Goal: Information Seeking & Learning: Find specific page/section

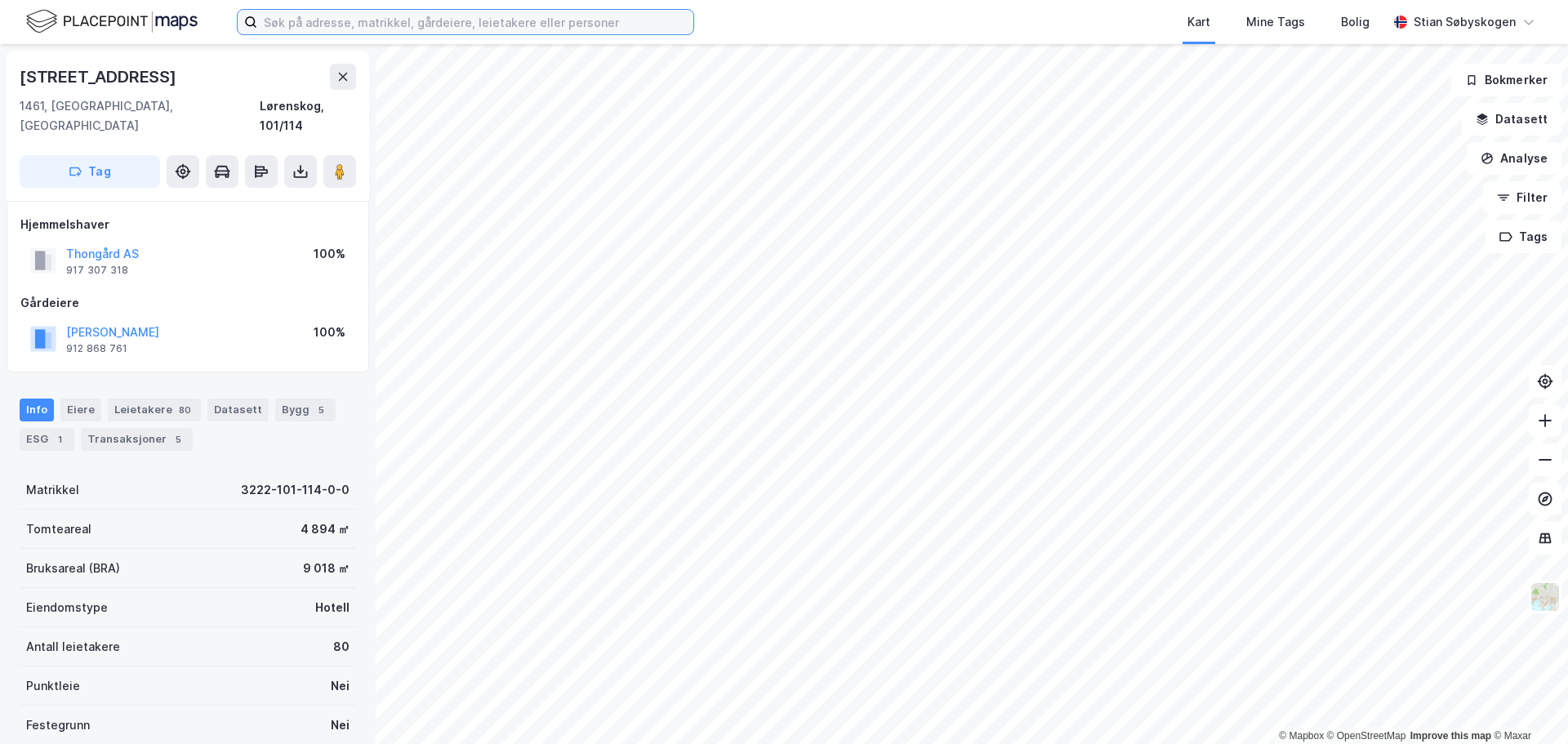
click at [323, 21] on input at bounding box center [474, 22] width 436 height 25
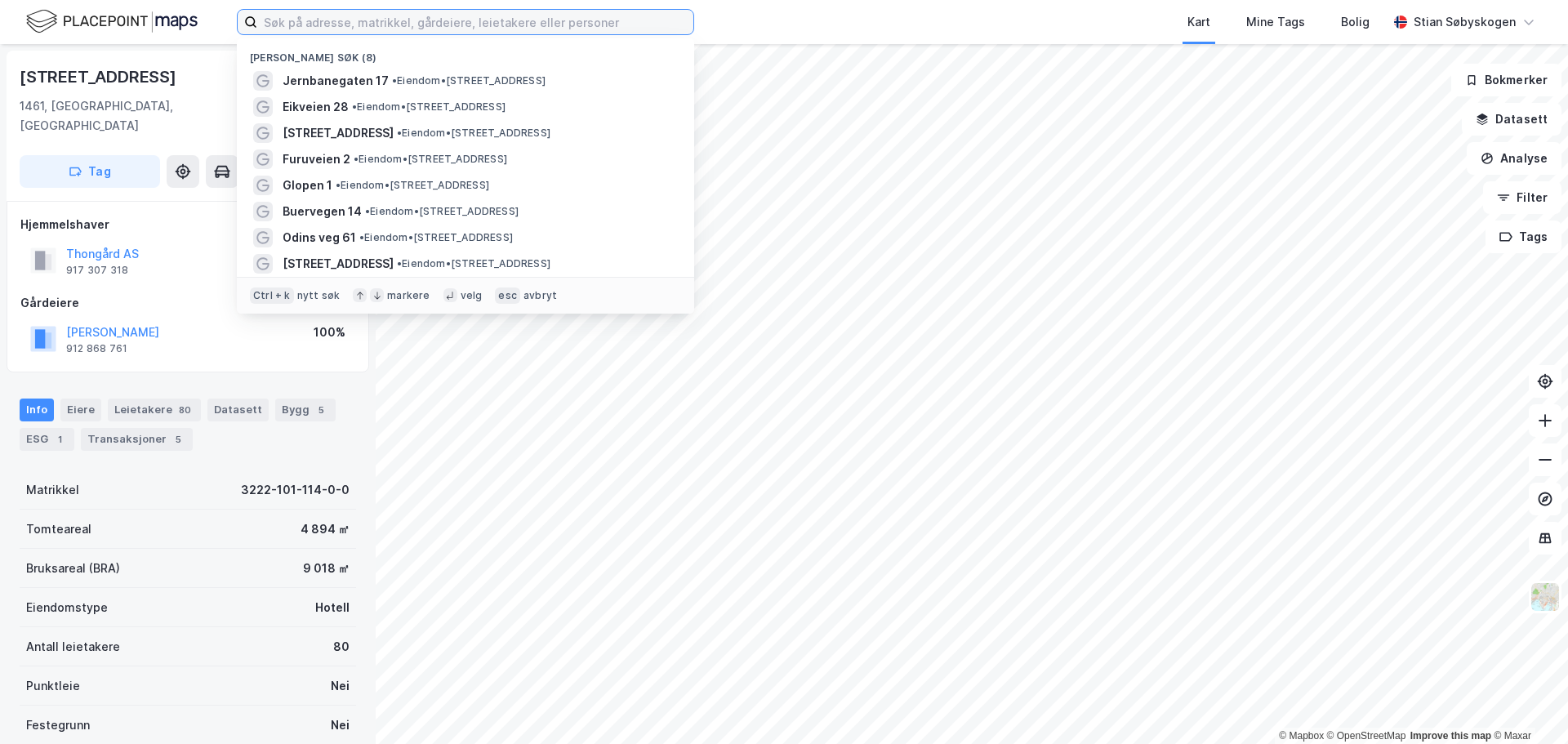
paste input "Gnr. 100 Bnr. 818"
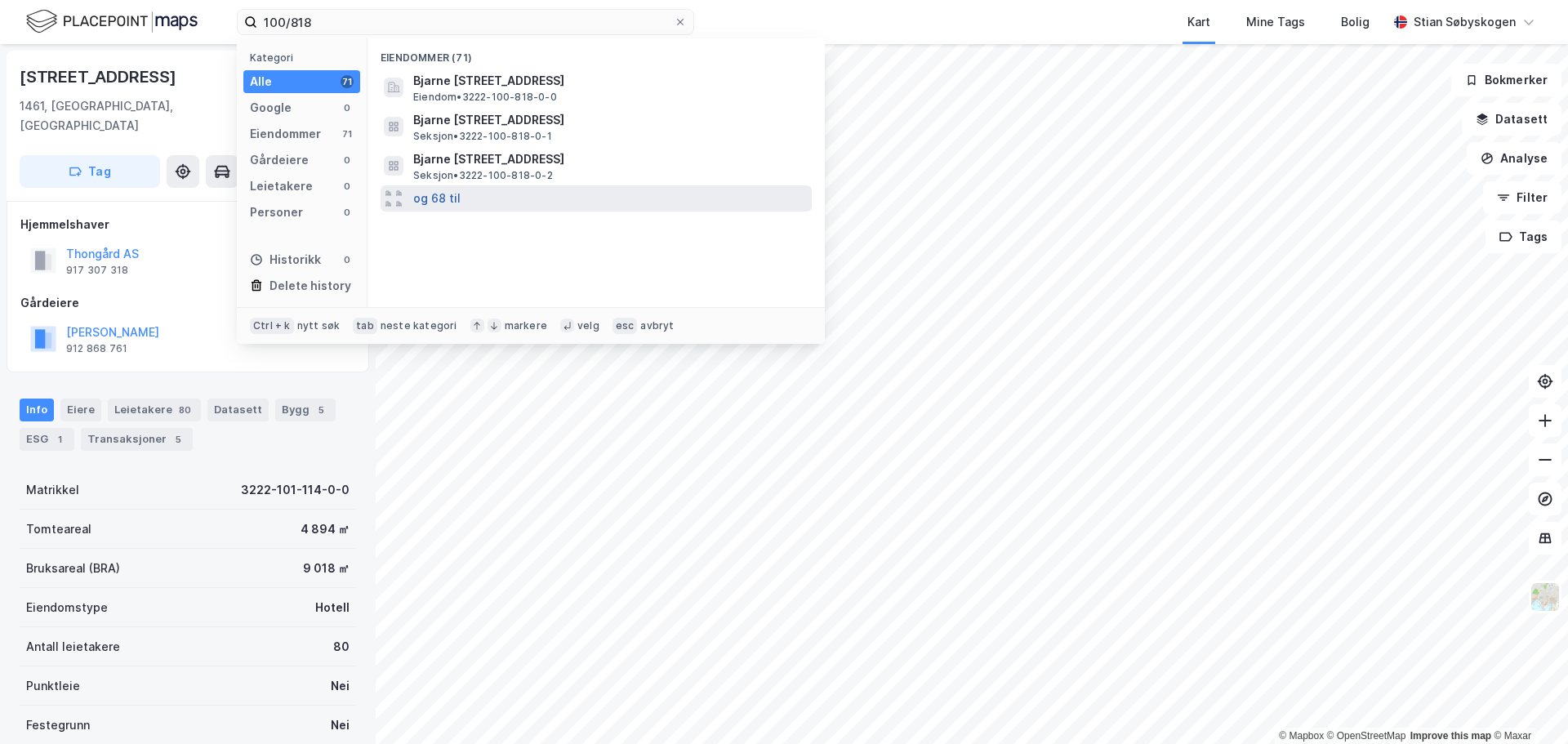
click at [432, 196] on button "og 68 til" at bounding box center [438, 198] width 48 height 20
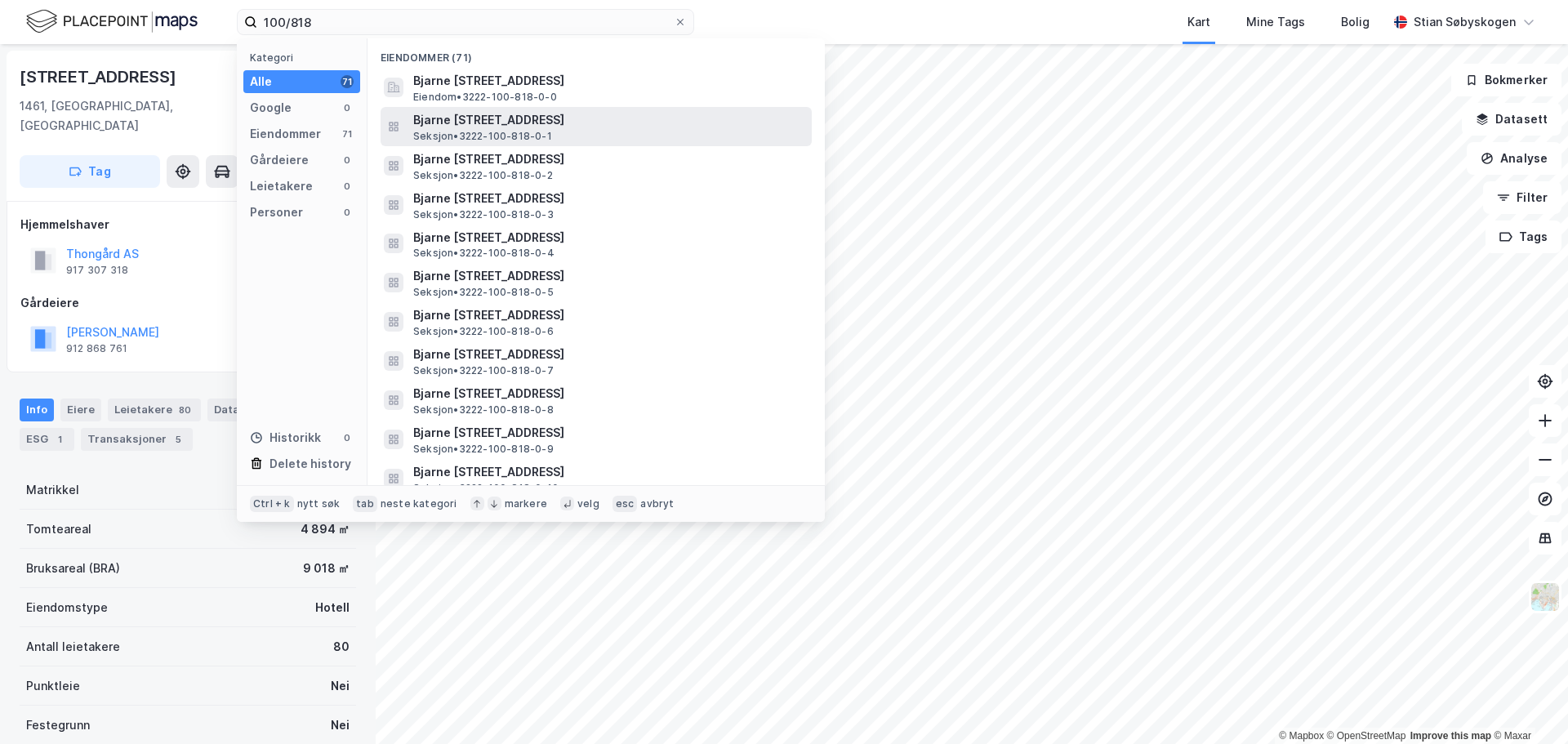
click at [574, 129] on span "Bjarne [STREET_ADDRESS]" at bounding box center [609, 121] width 392 height 20
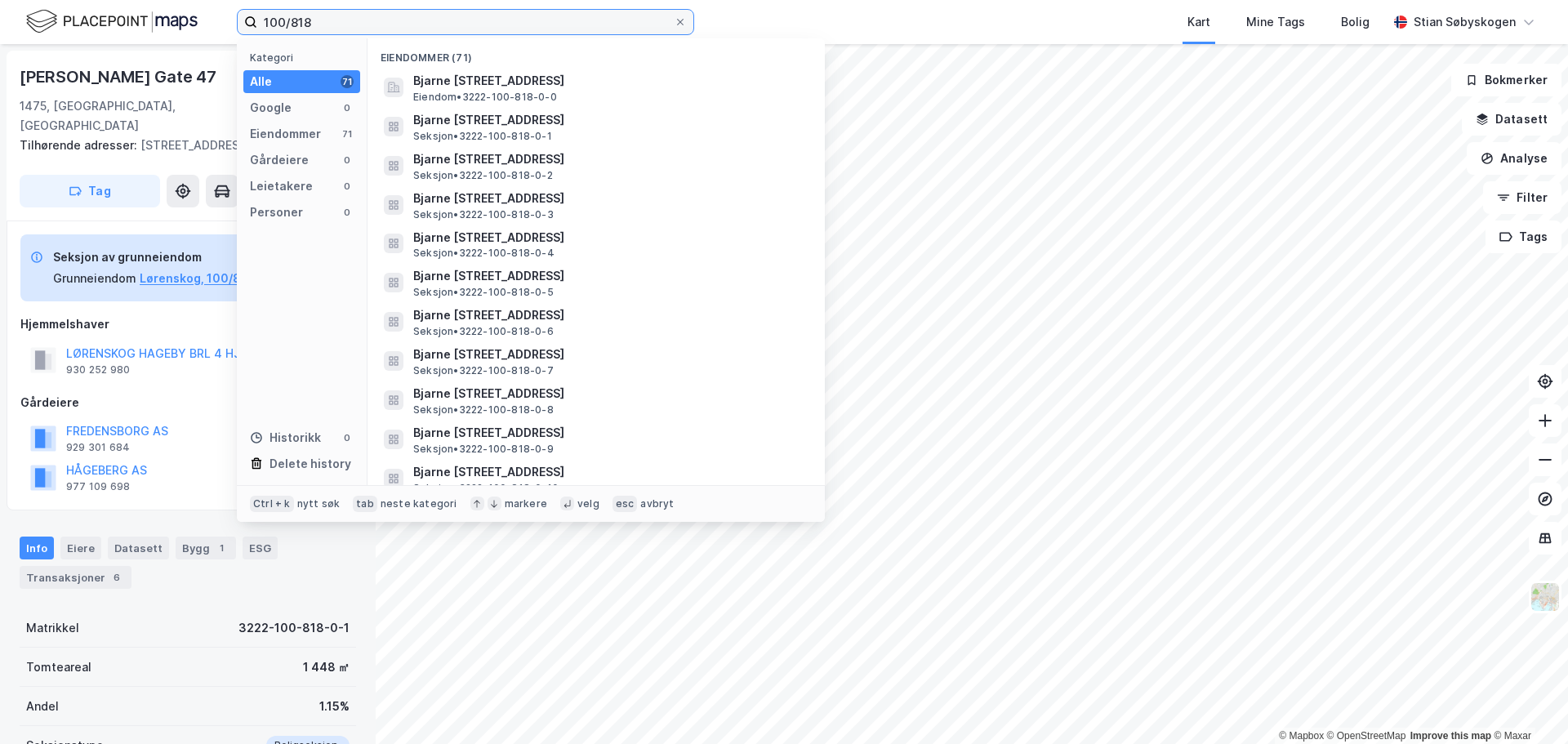
click at [389, 11] on input "100/818" at bounding box center [466, 22] width 417 height 25
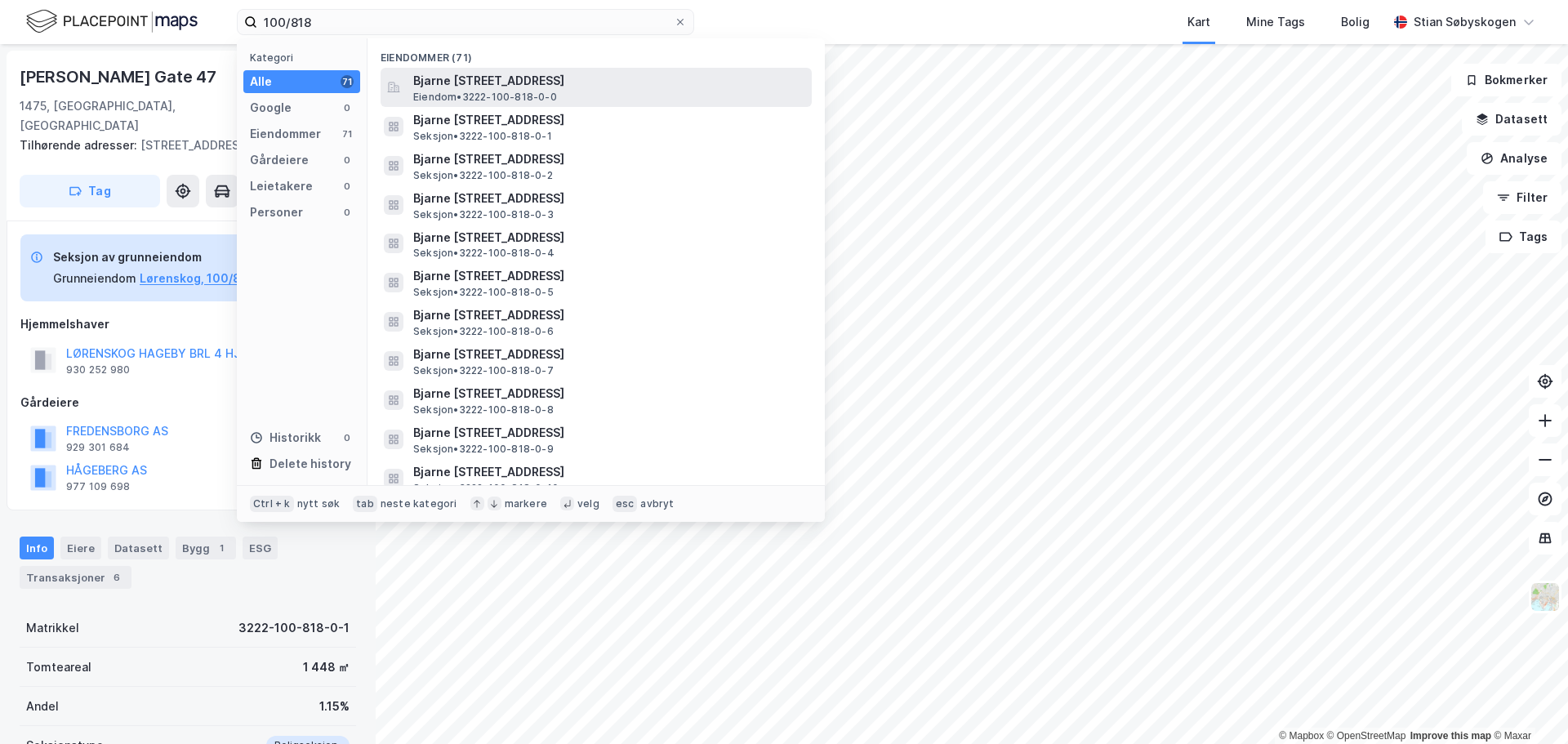
click at [582, 88] on span "Bjarne [STREET_ADDRESS]" at bounding box center [609, 81] width 392 height 20
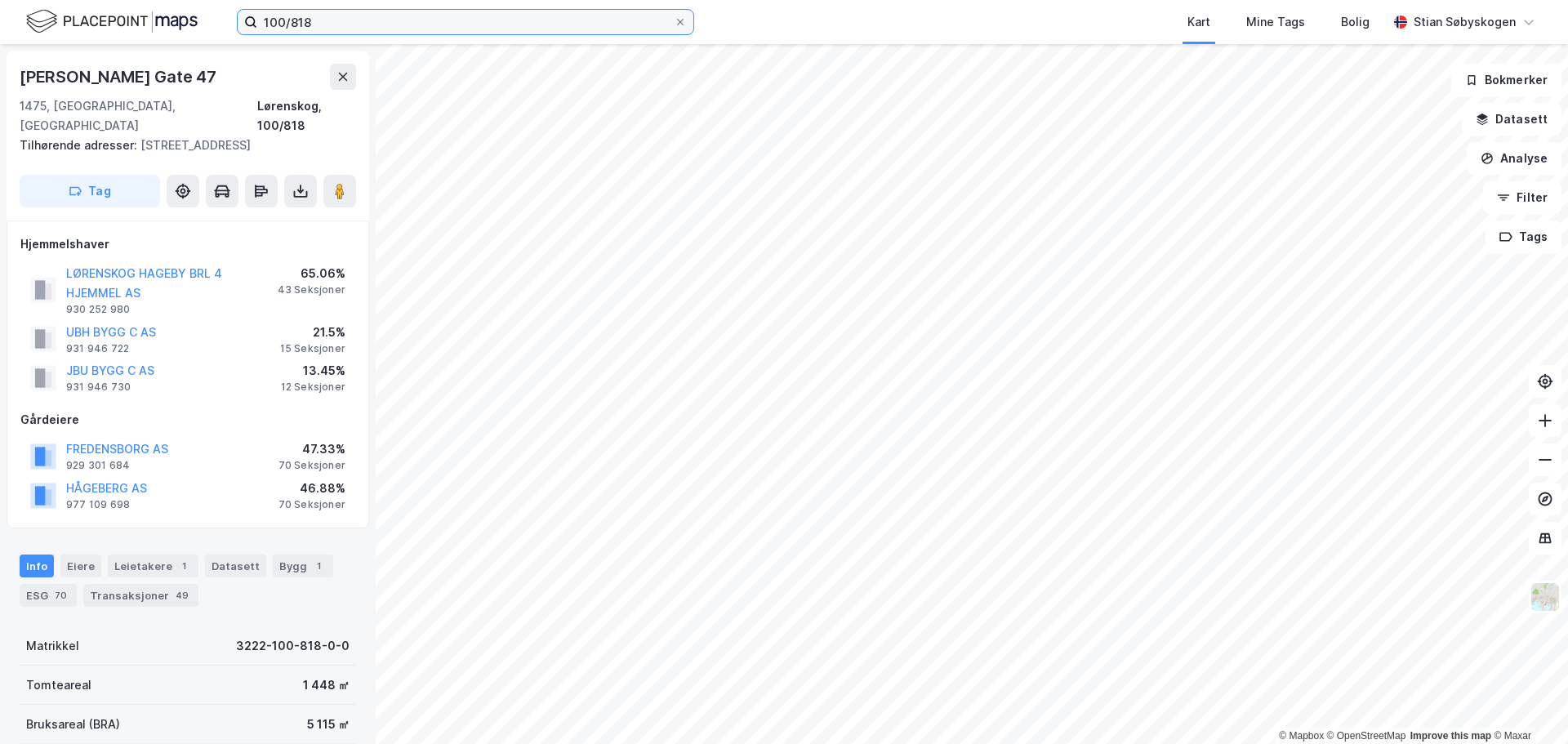
click at [459, 15] on input "100/818" at bounding box center [466, 22] width 417 height 25
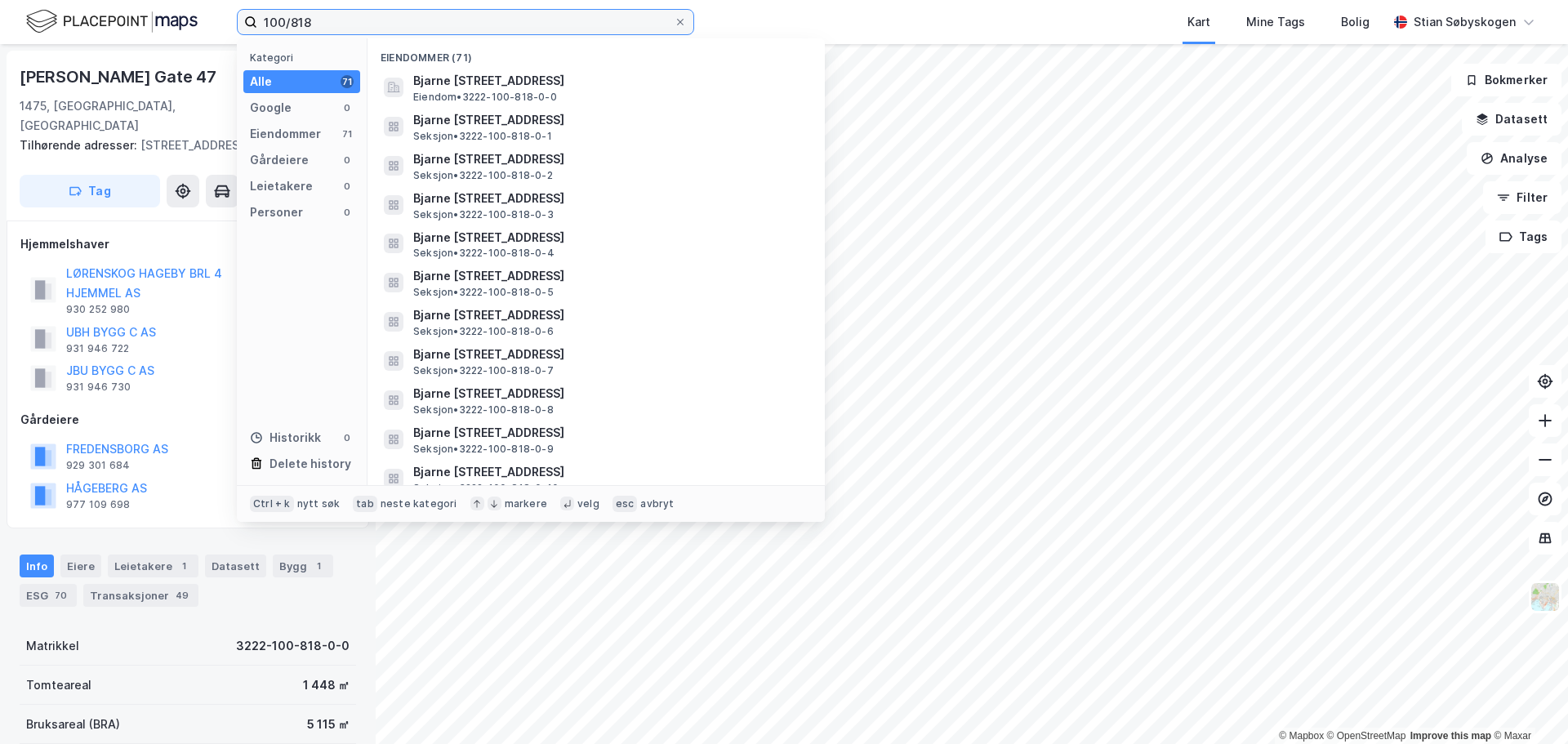
paste input "Lørenskog hageby utvikling as"
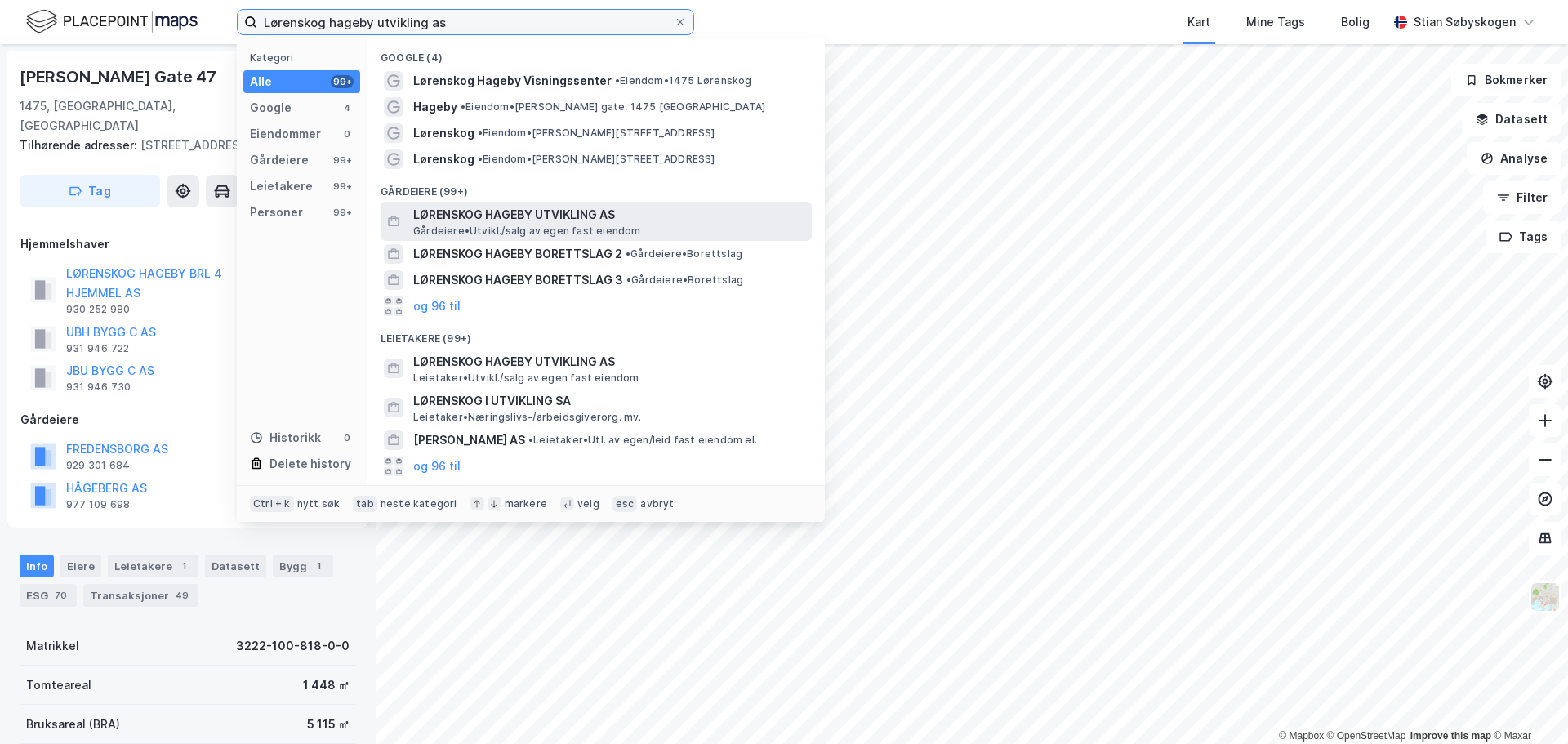
type input "Lørenskog hageby utvikling as"
click at [462, 224] on span "[PERSON_NAME][GEOGRAPHIC_DATA]/salg av egen fast eiendom" at bounding box center [527, 230] width 228 height 13
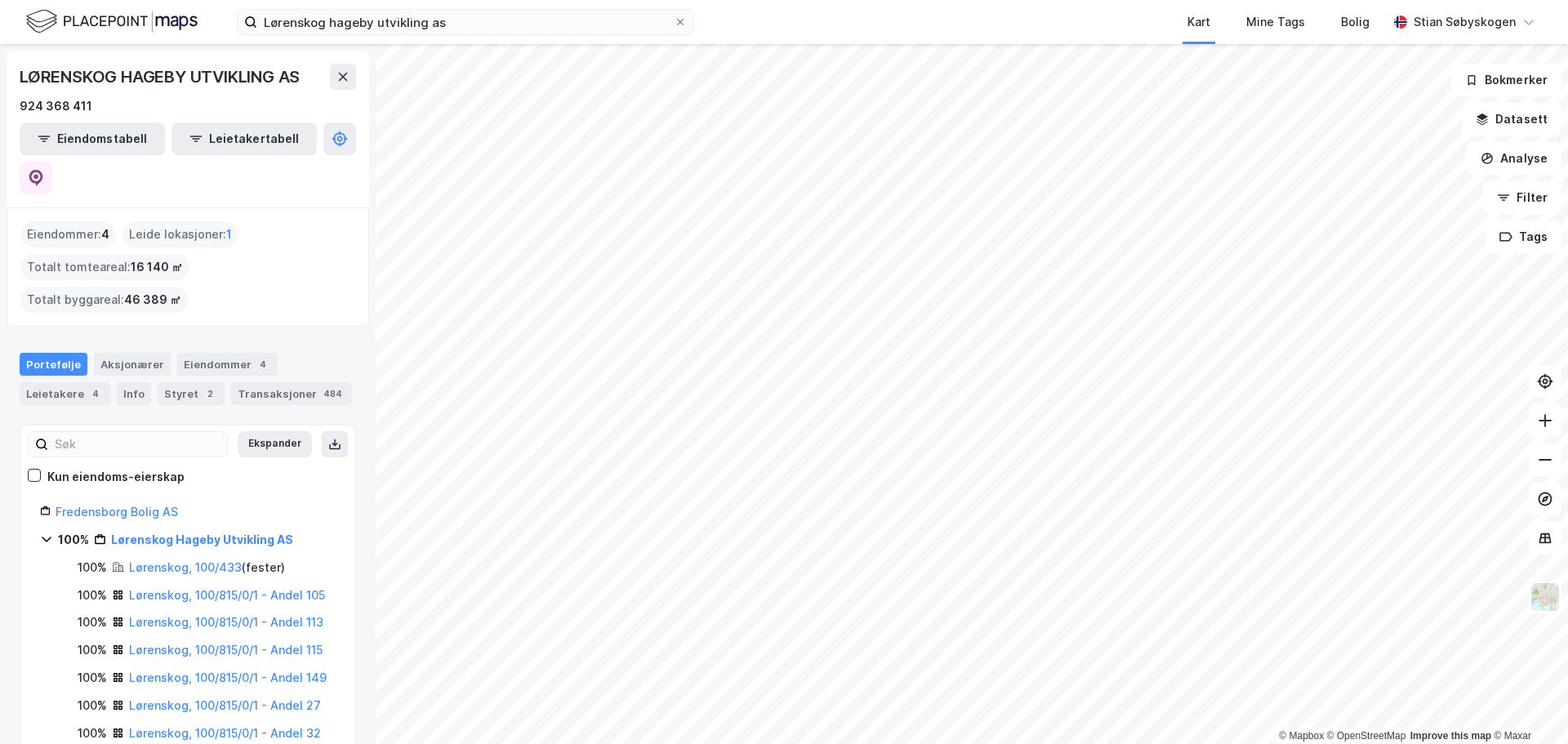
click at [41, 533] on icon at bounding box center [46, 539] width 13 height 13
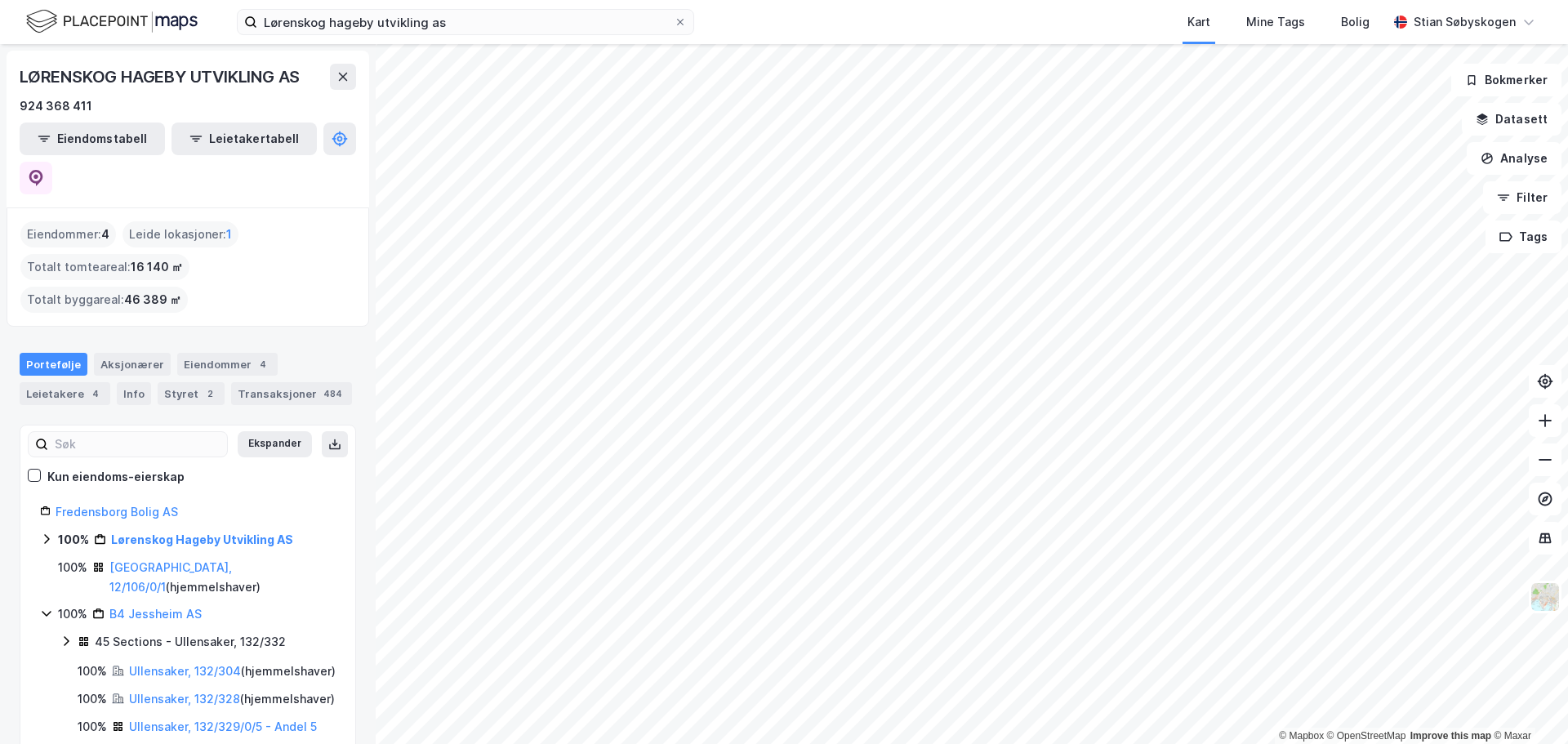
click at [46, 533] on icon at bounding box center [46, 539] width 13 height 13
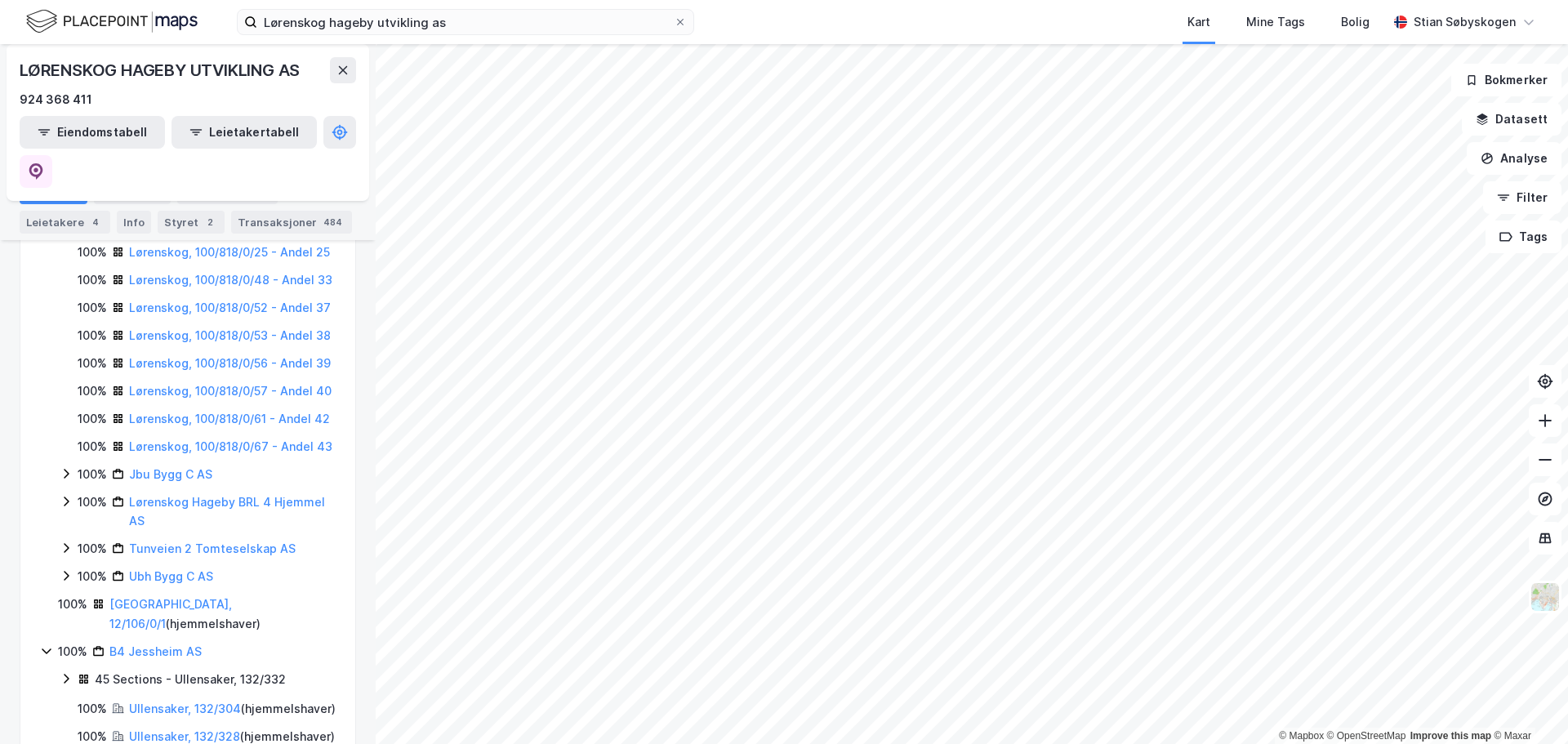
scroll to position [1062, 0]
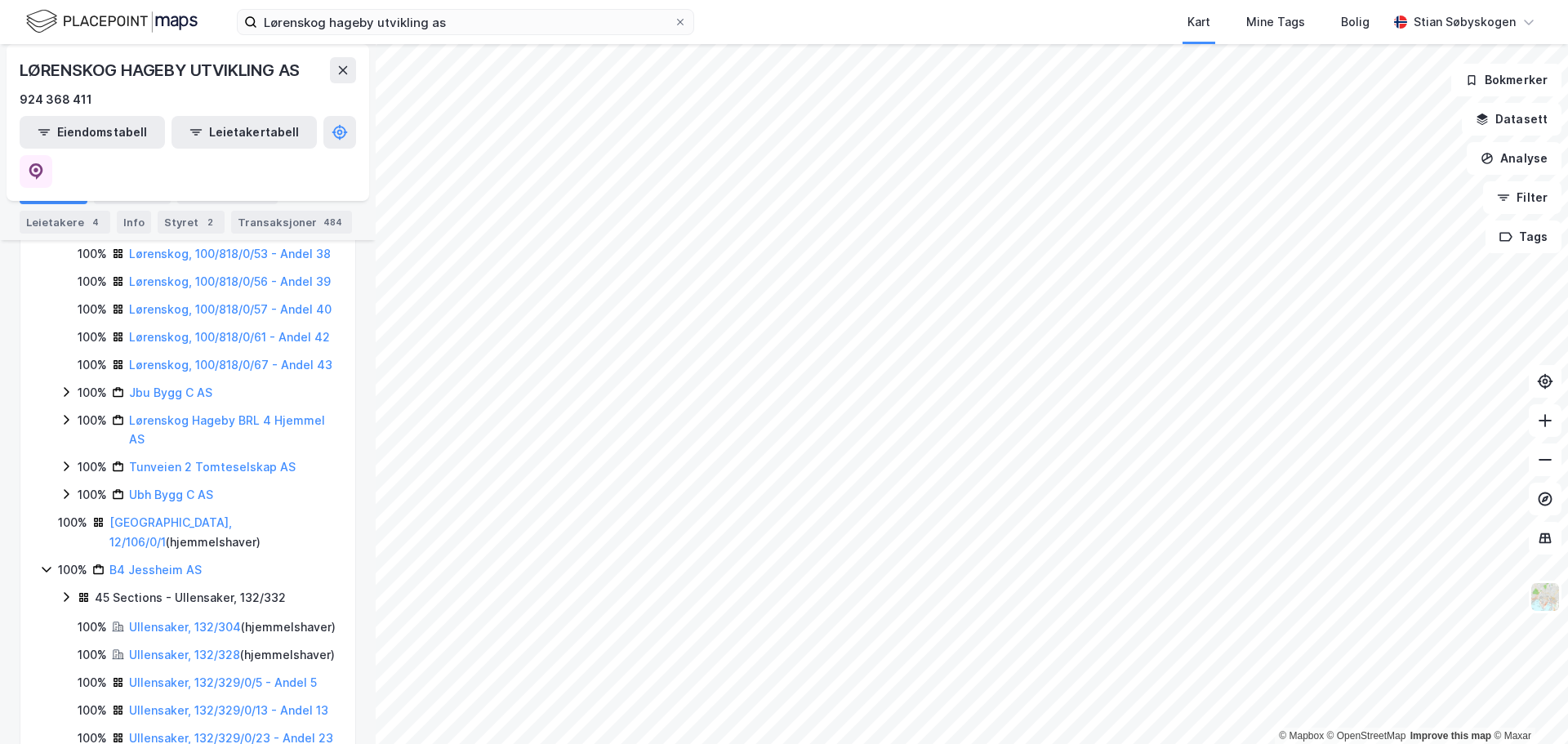
click at [247, 450] on div "Lørenskog Hageby BRL 4 Hjemmel AS" at bounding box center [231, 430] width 206 height 39
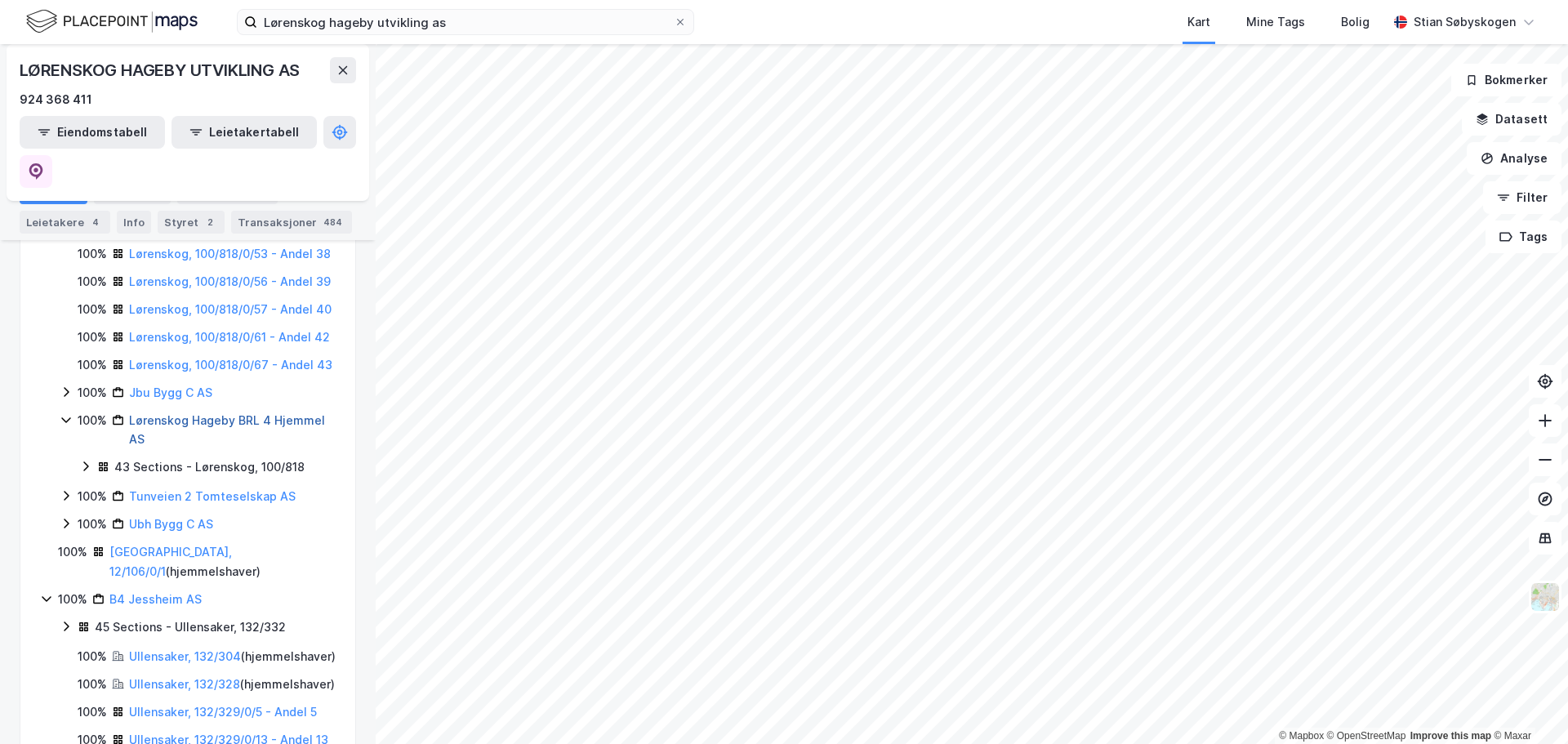
click at [266, 447] on link "Lørenskog Hageby BRL 4 Hjemmel AS" at bounding box center [226, 431] width 196 height 34
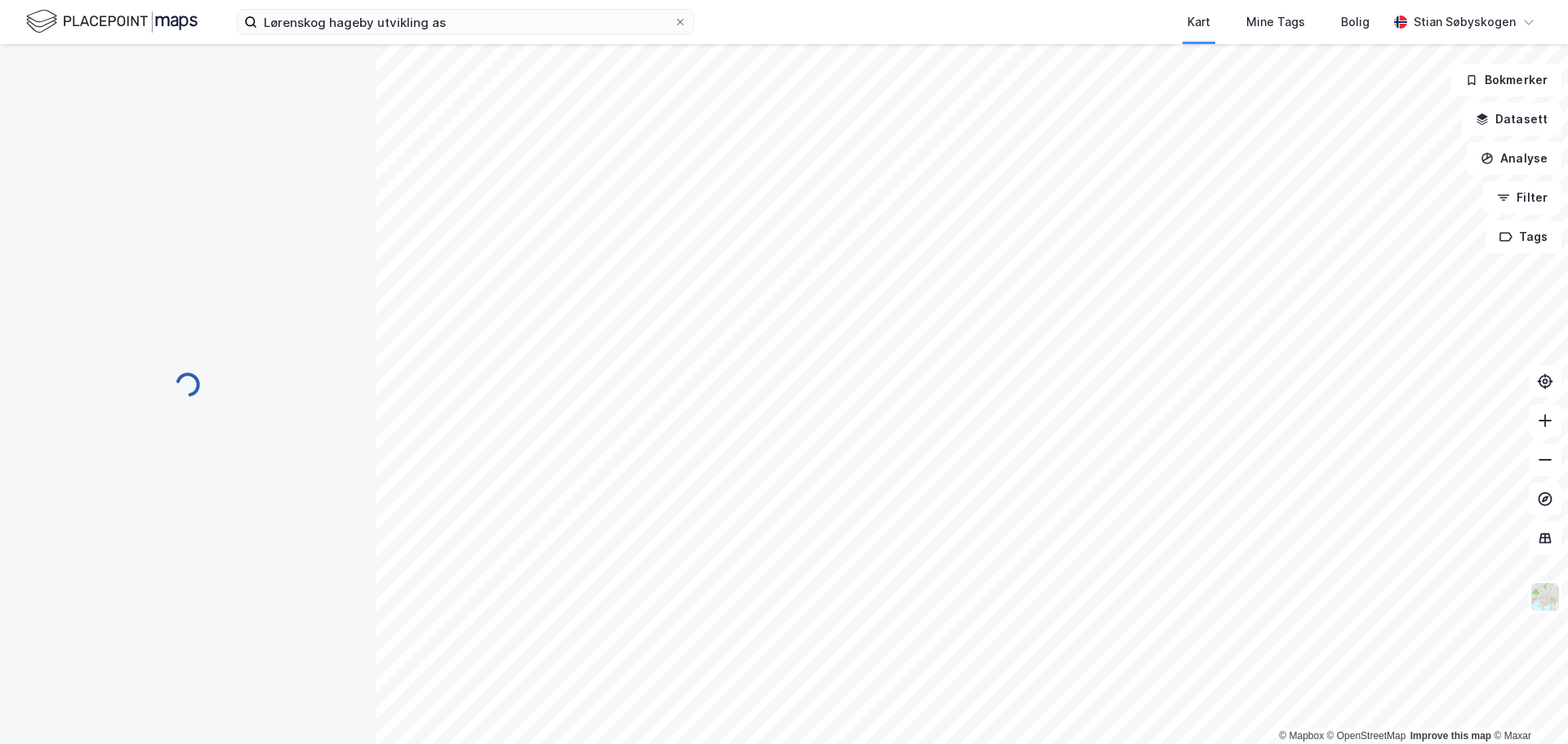
scroll to position [0, 0]
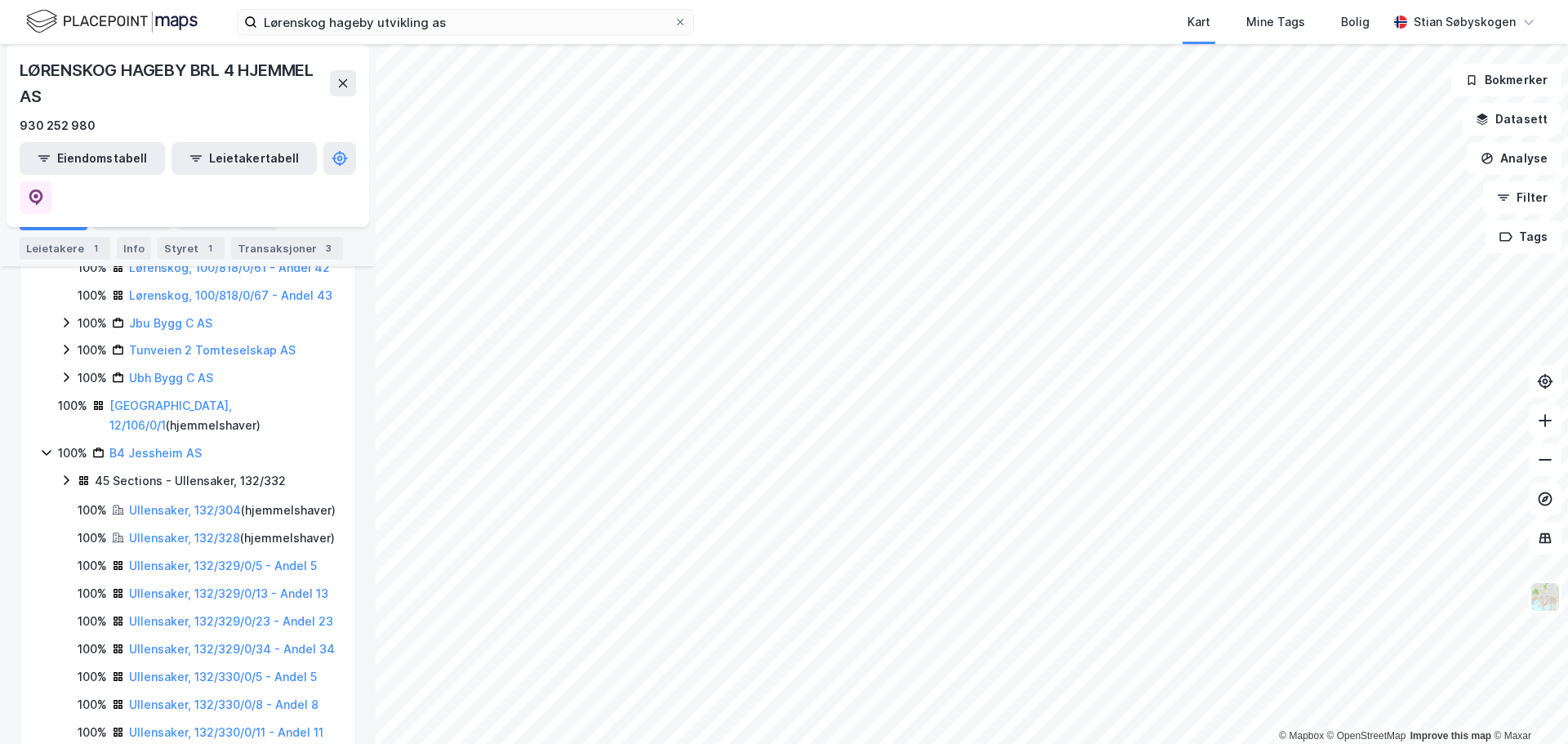
scroll to position [1226, 0]
click at [169, 432] on link "[GEOGRAPHIC_DATA], 12/106/0/1" at bounding box center [170, 415] width 123 height 34
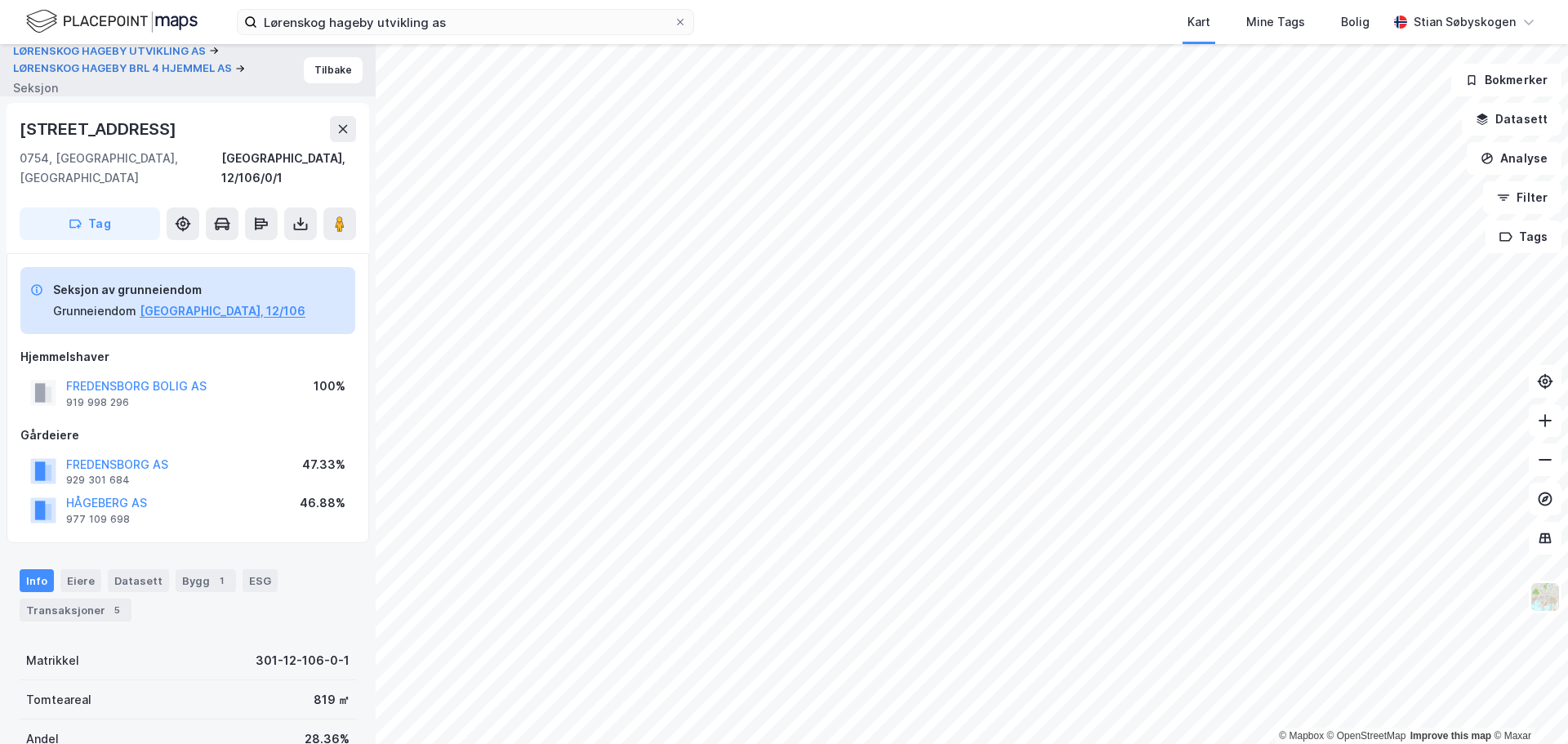
scroll to position [2, 0]
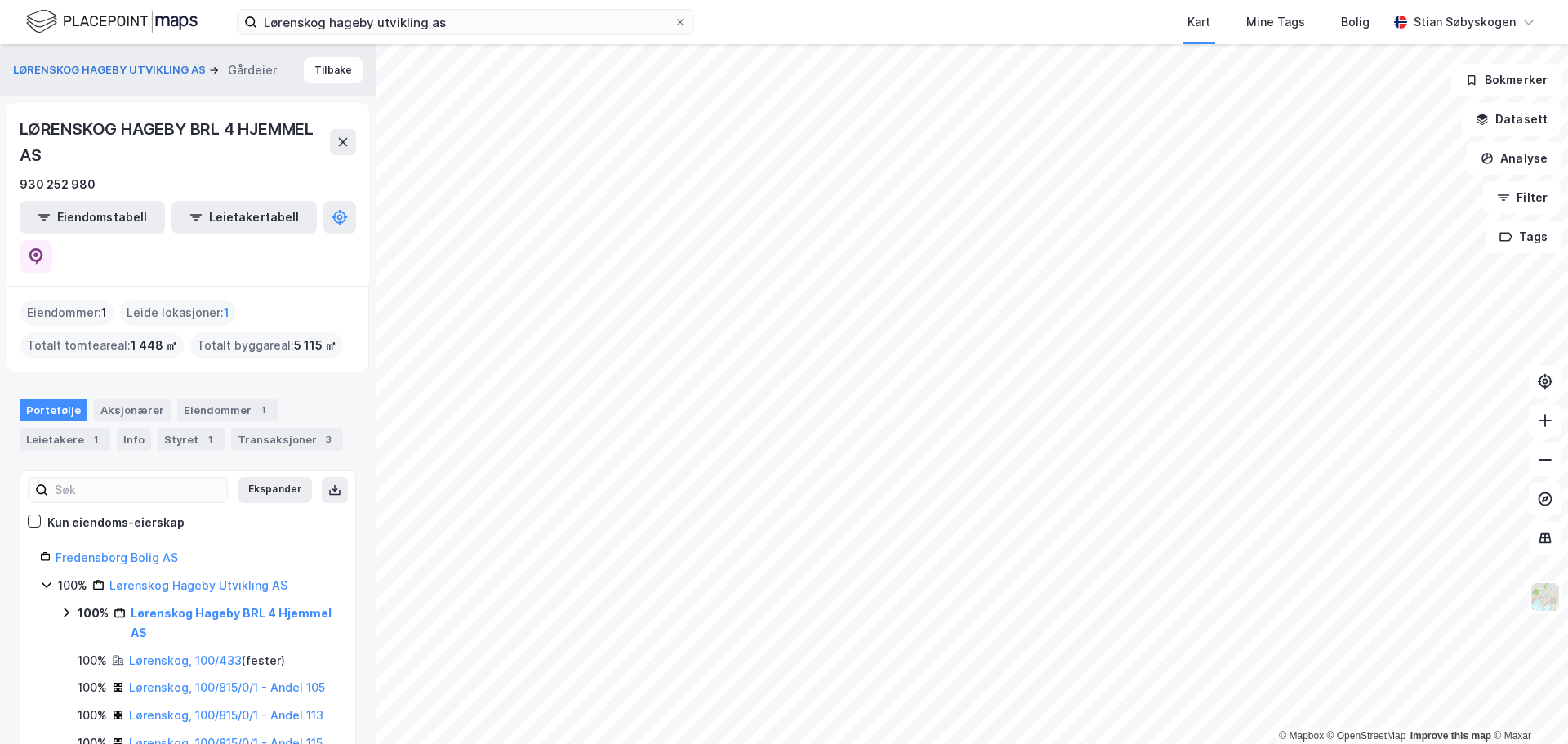
click at [44, 576] on div "100% Lørenskog Hageby Utvikling AS" at bounding box center [187, 586] width 296 height 20
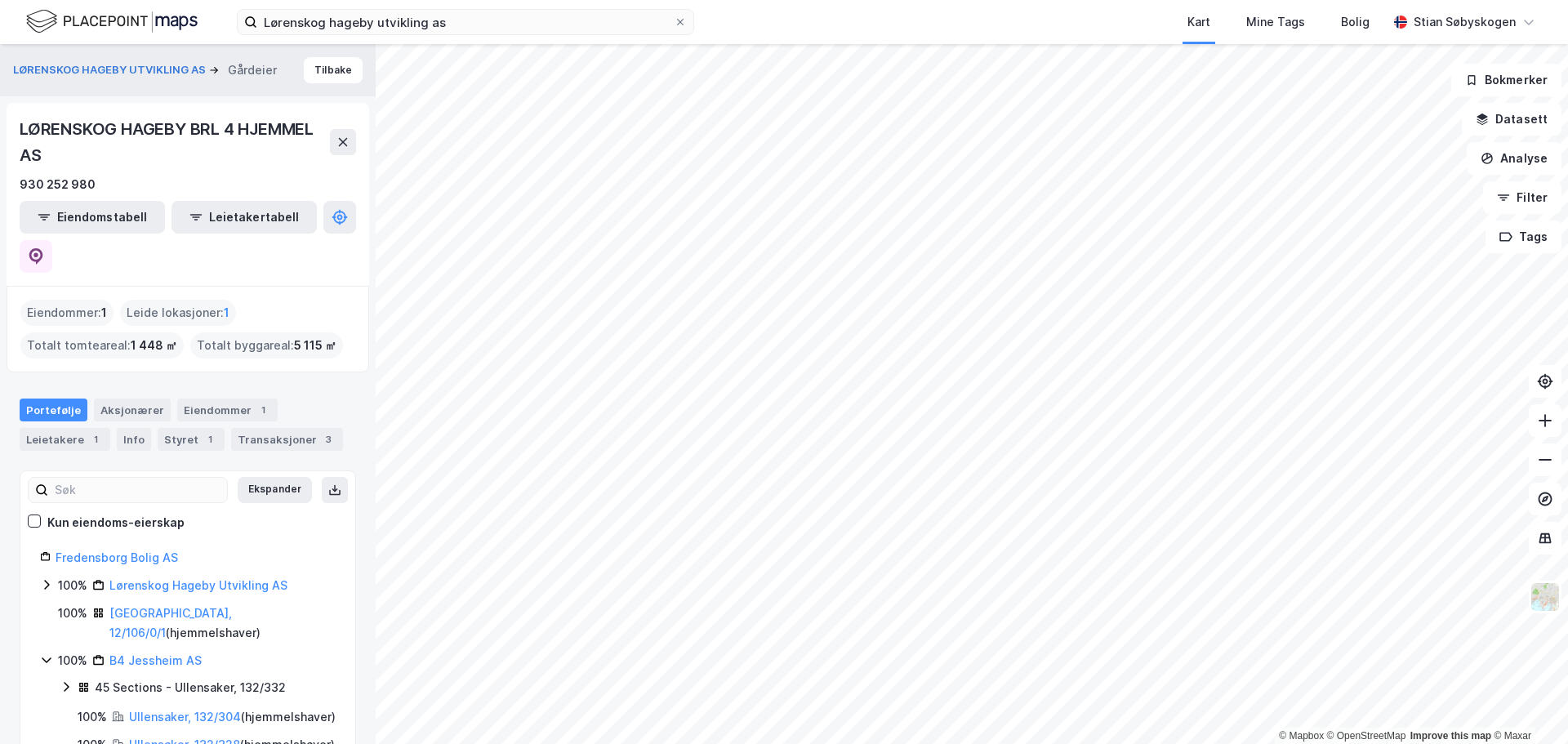
click at [43, 657] on icon at bounding box center [46, 660] width 9 height 6
click at [43, 578] on icon at bounding box center [46, 584] width 13 height 13
